Goal: Task Accomplishment & Management: Use online tool/utility

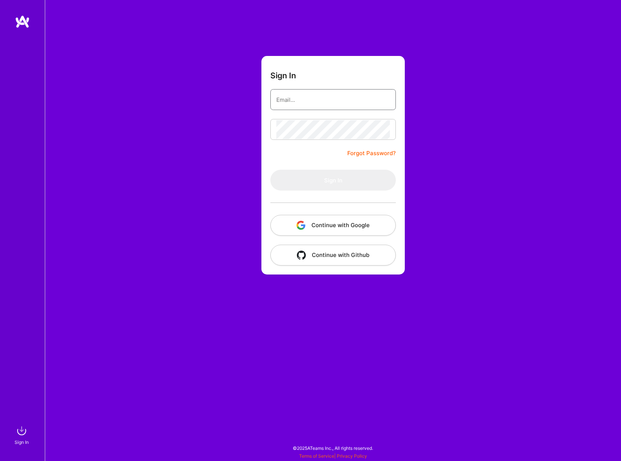
type input "[EMAIL_ADDRESS][DOMAIN_NAME]"
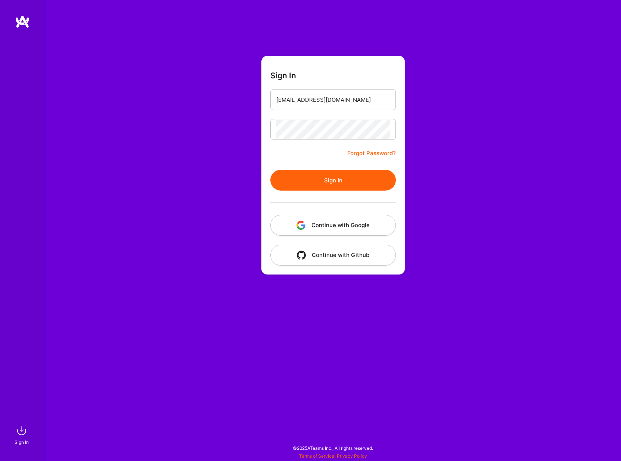
click at [289, 180] on button "Sign In" at bounding box center [332, 180] width 125 height 21
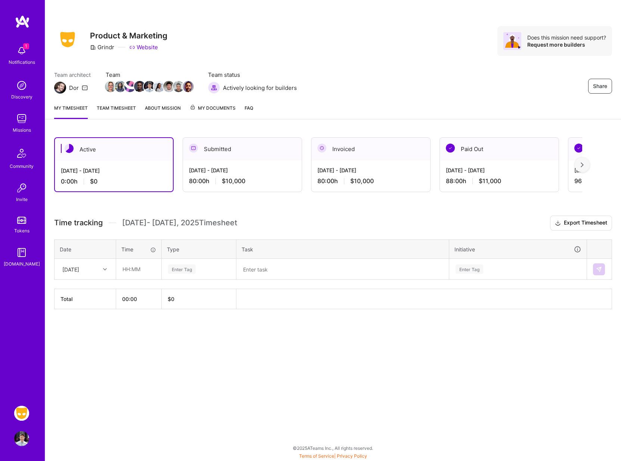
click at [99, 268] on div "[DATE]" at bounding box center [79, 269] width 41 height 12
click at [76, 291] on div "[DATE]" at bounding box center [85, 291] width 60 height 14
click at [142, 268] on input "text" at bounding box center [138, 269] width 44 height 20
type input "08:00"
click at [188, 271] on div "Enter Tag" at bounding box center [182, 270] width 28 height 12
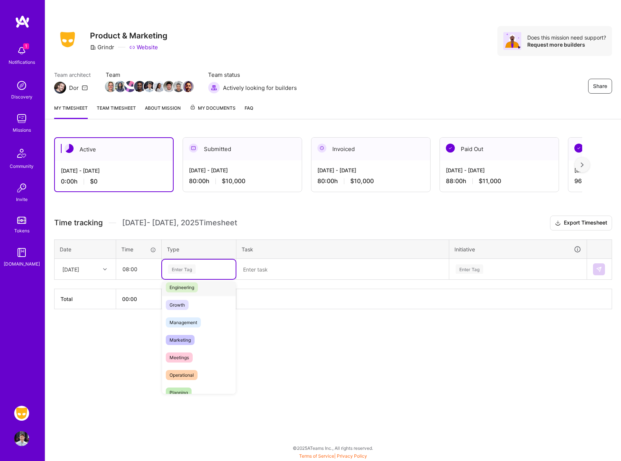
scroll to position [72, 0]
click at [186, 329] on span "Marketing" at bounding box center [180, 327] width 29 height 10
click at [279, 270] on textarea at bounding box center [342, 269] width 211 height 19
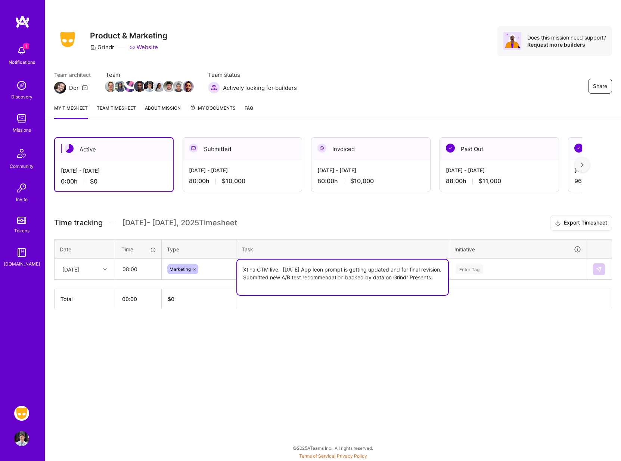
type textarea "Xtina GTM live. [DATE] App Icon prompt is getting updated and for final revisio…"
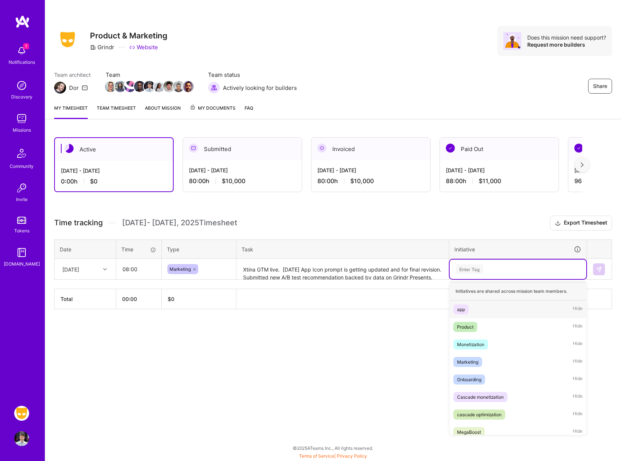
click at [468, 268] on div "Enter Tag" at bounding box center [469, 270] width 28 height 12
click at [458, 311] on div "app" at bounding box center [461, 310] width 8 height 8
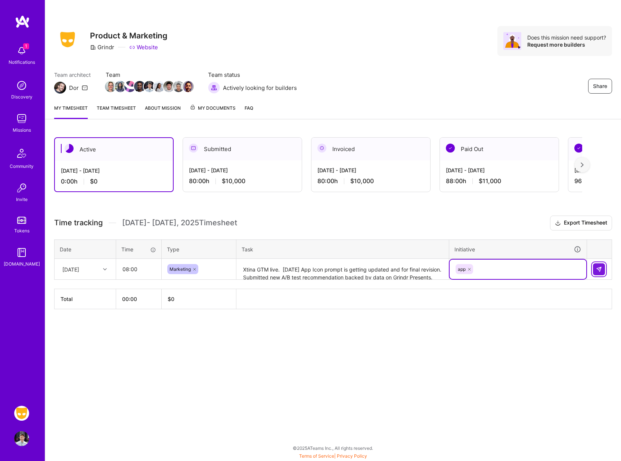
click at [597, 271] on img at bounding box center [599, 270] width 6 height 6
